Goal: Information Seeking & Learning: Find specific fact

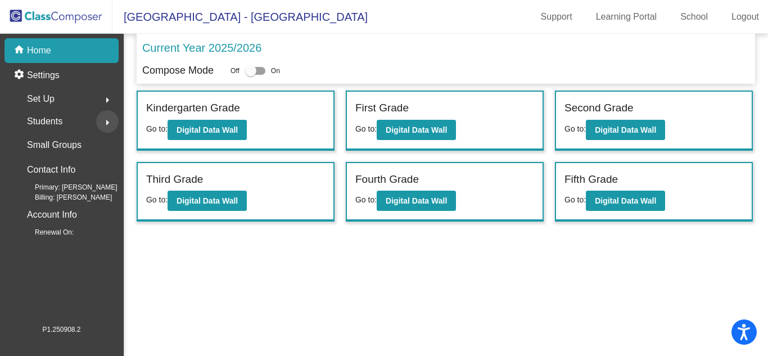
click at [112, 120] on mat-icon "arrow_right" at bounding box center [107, 122] width 13 height 13
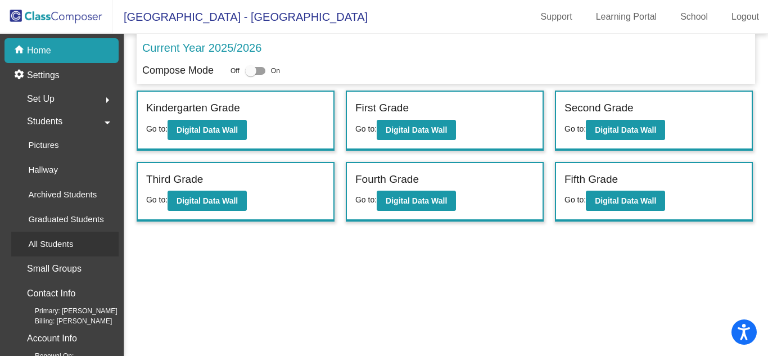
click at [100, 237] on link "All Students" at bounding box center [64, 244] width 107 height 25
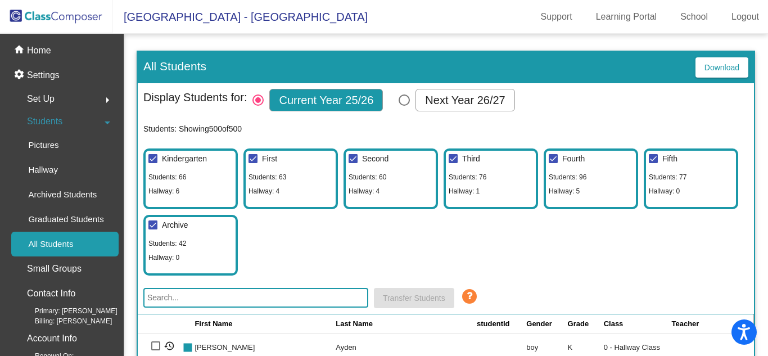
click at [299, 289] on input "text" at bounding box center [255, 298] width 225 height 20
paste input "300055121"
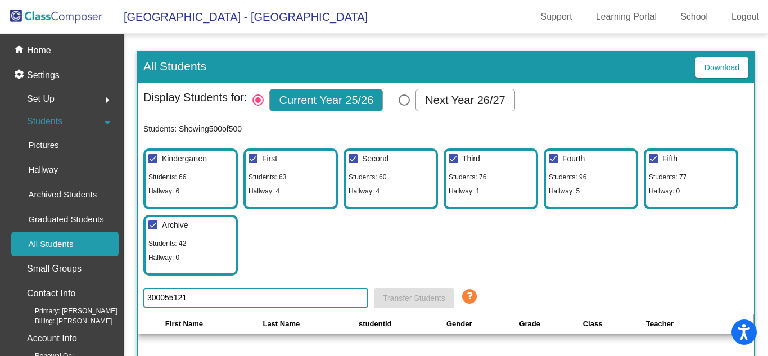
type input "300055121"
click at [72, 50] on div "home Home" at bounding box center [61, 50] width 114 height 25
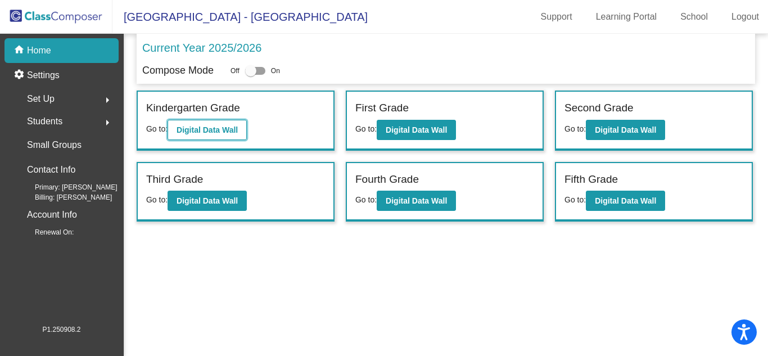
click at [235, 132] on b "Digital Data Wall" at bounding box center [207, 129] width 61 height 9
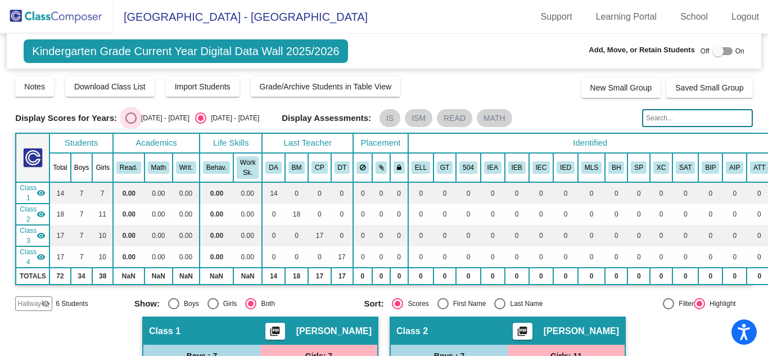
click at [134, 118] on div "Select an option" at bounding box center [130, 117] width 11 height 11
click at [131, 124] on input "[DATE] - [DATE]" at bounding box center [130, 124] width 1 height 1
radio input "true"
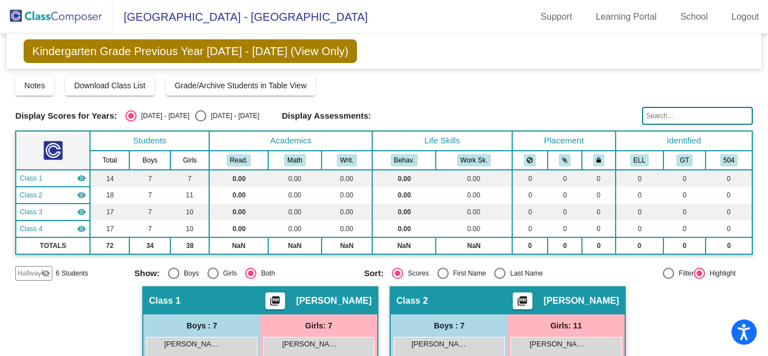
click at [691, 109] on input "text" at bounding box center [697, 116] width 111 height 18
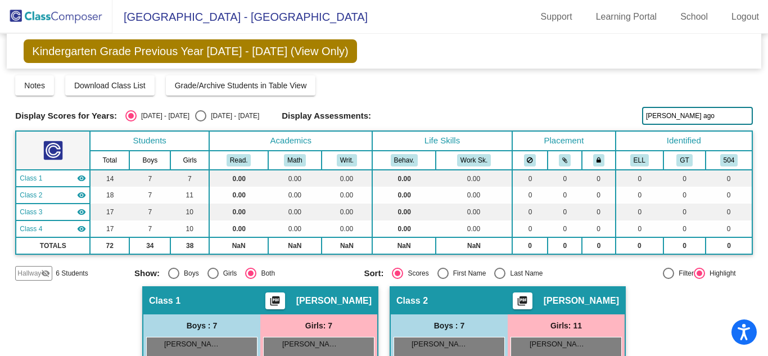
type input "[PERSON_NAME] ago"
click at [663, 277] on div at bounding box center [668, 273] width 11 height 11
click at [668, 279] on input "Filter" at bounding box center [668, 279] width 1 height 1
radio input "true"
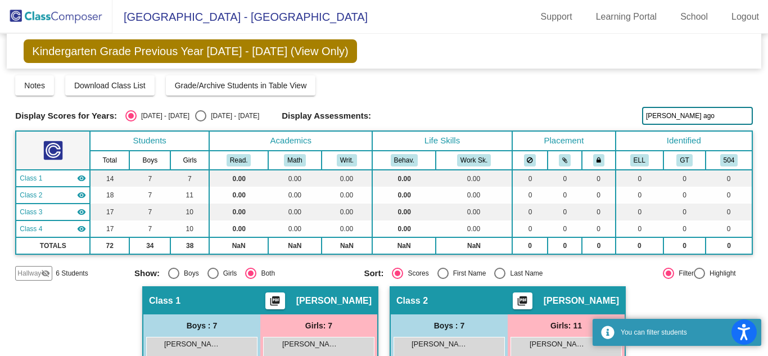
click at [677, 118] on input "[PERSON_NAME] ago" at bounding box center [697, 116] width 111 height 18
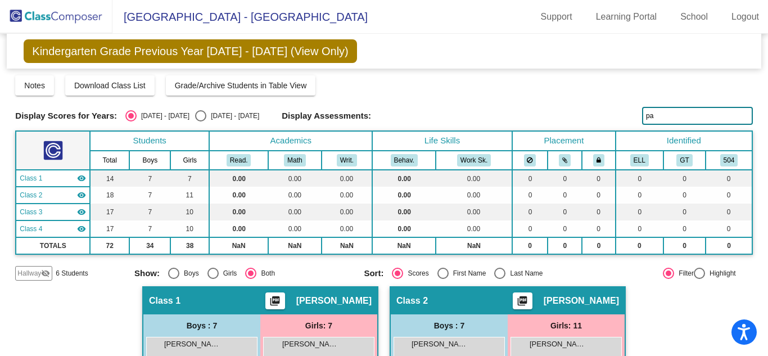
type input "p"
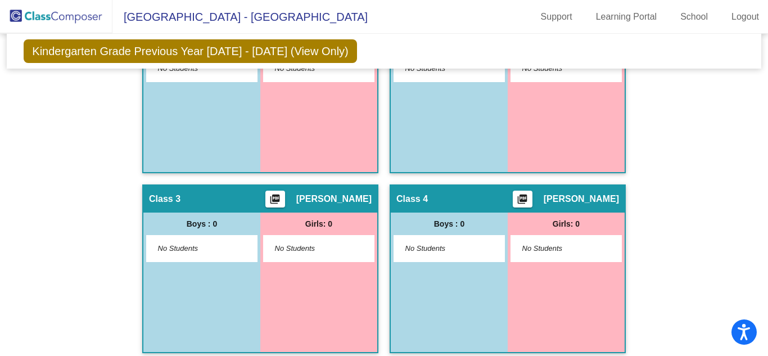
scroll to position [290, 0]
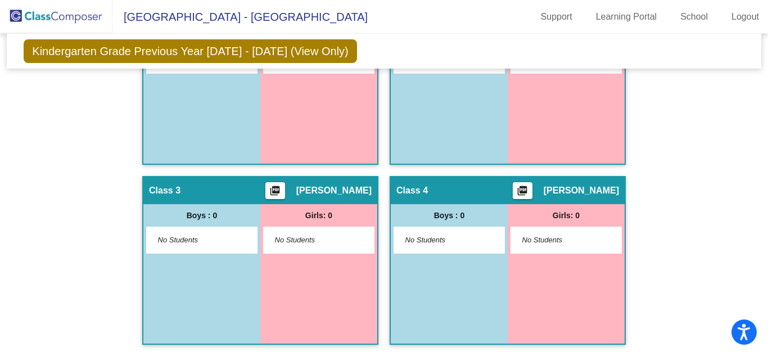
type input "[PERSON_NAME]"
